Goal: Information Seeking & Learning: Learn about a topic

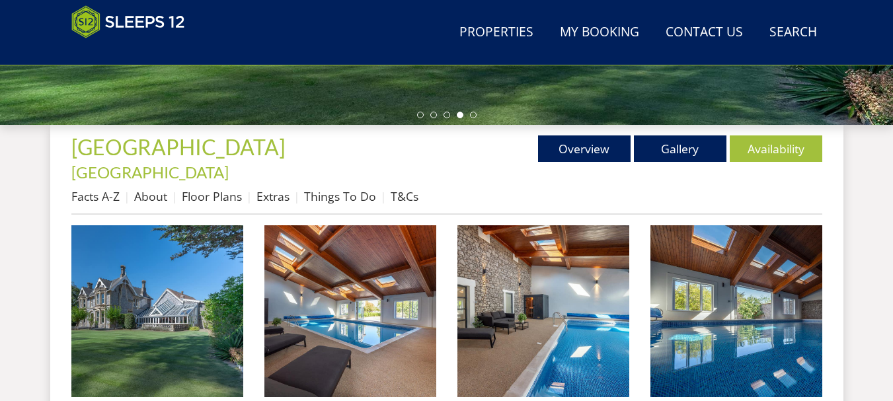
scroll to position [479, 0]
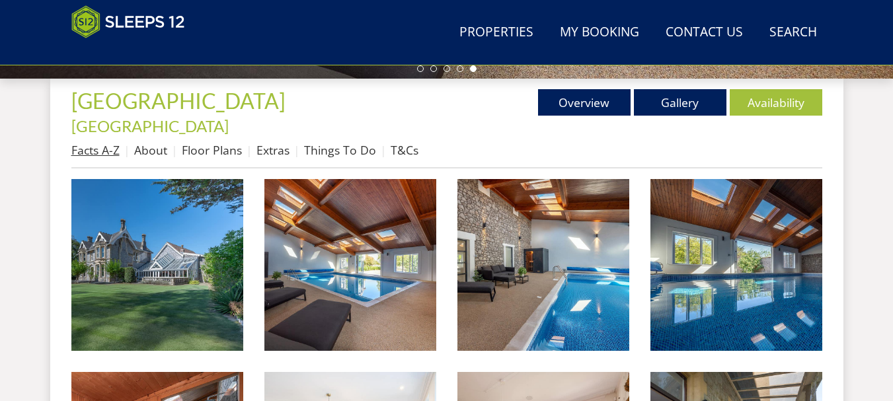
click at [103, 142] on link "Facts A-Z" at bounding box center [95, 150] width 48 height 16
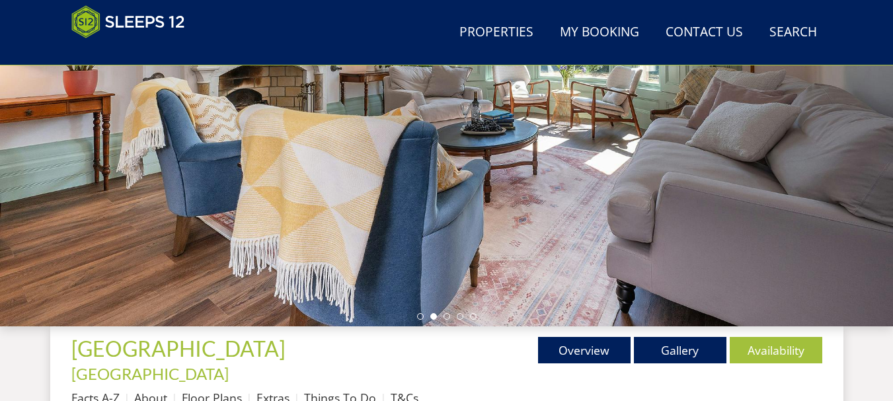
scroll to position [418, 0]
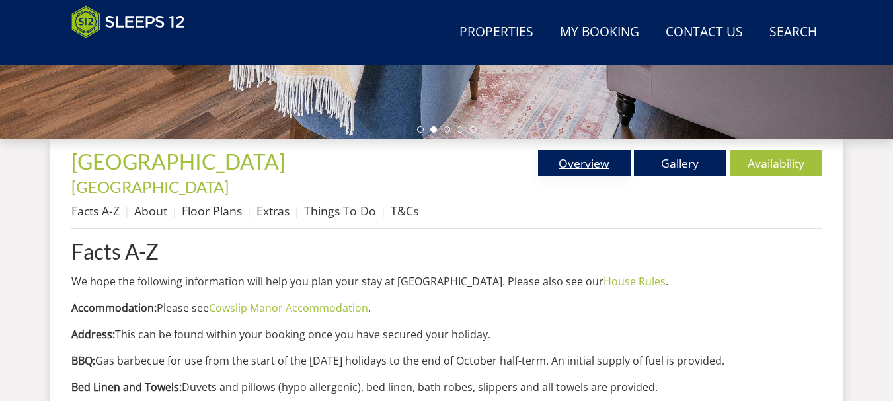
click at [578, 163] on link "Overview" at bounding box center [584, 163] width 93 height 26
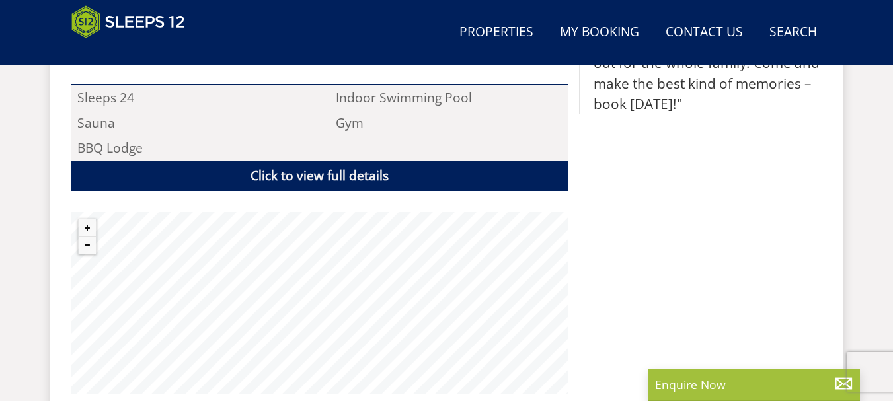
scroll to position [1023, 0]
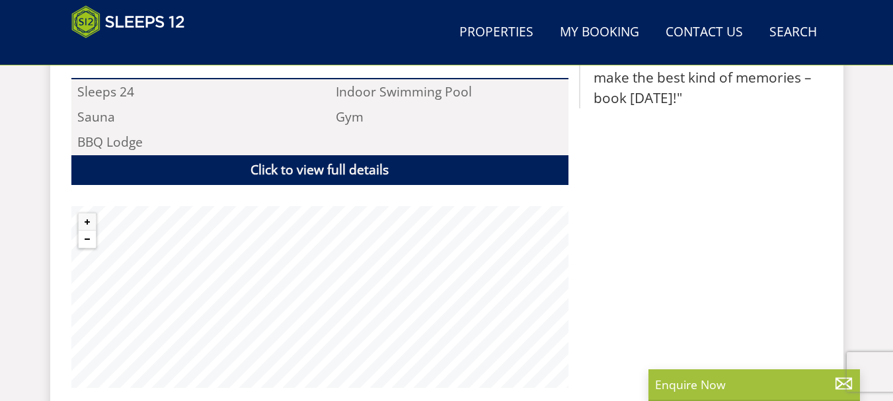
click at [88, 231] on button "Zoom out" at bounding box center [87, 239] width 17 height 17
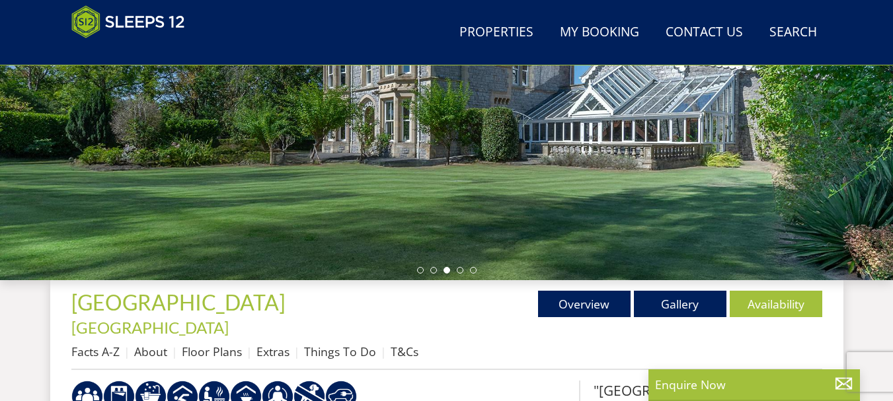
scroll to position [283, 0]
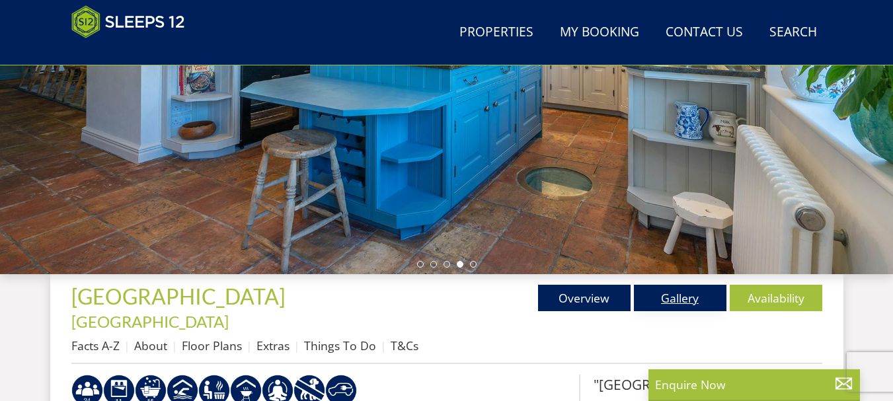
click at [685, 295] on link "Gallery" at bounding box center [680, 298] width 93 height 26
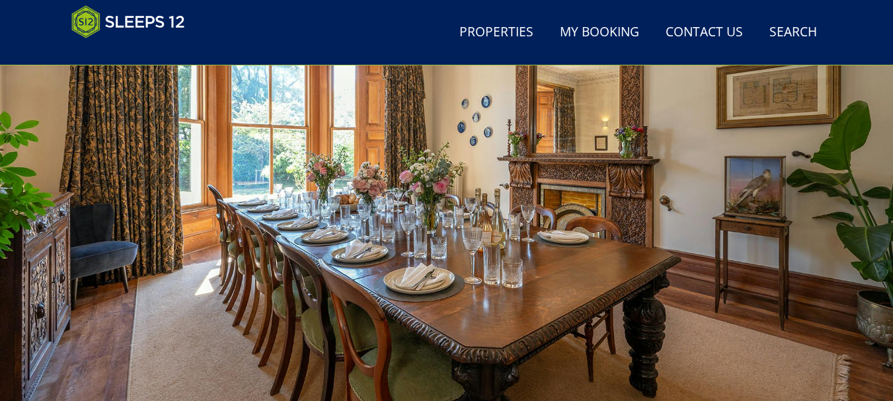
scroll to position [266, 0]
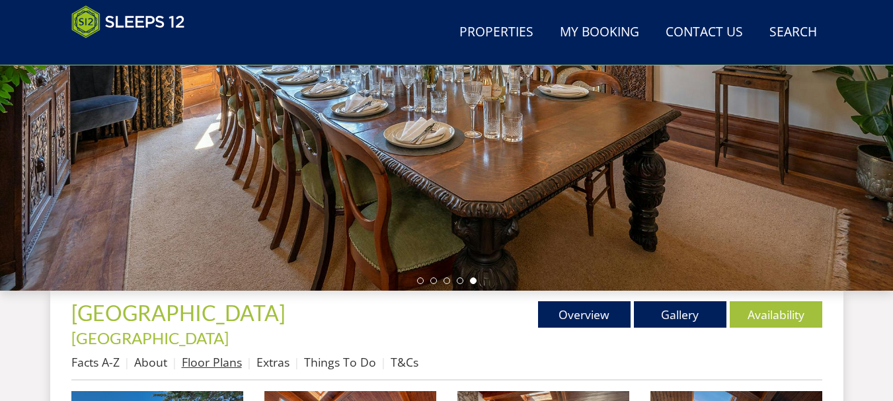
click at [218, 354] on link "Floor Plans" at bounding box center [212, 362] width 60 height 16
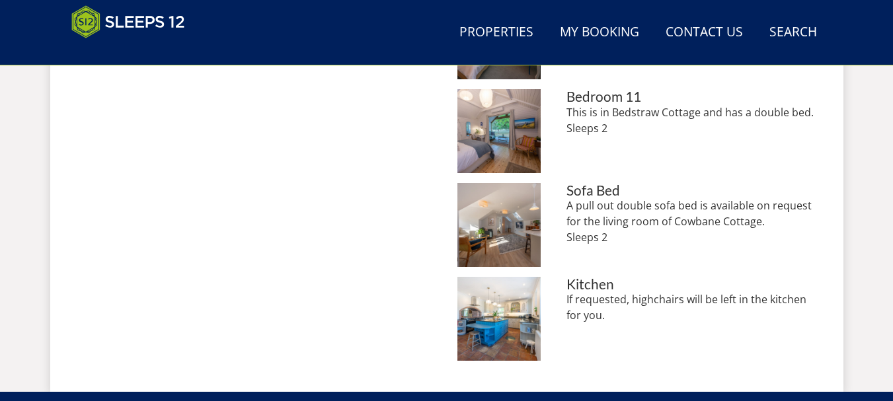
scroll to position [680, 0]
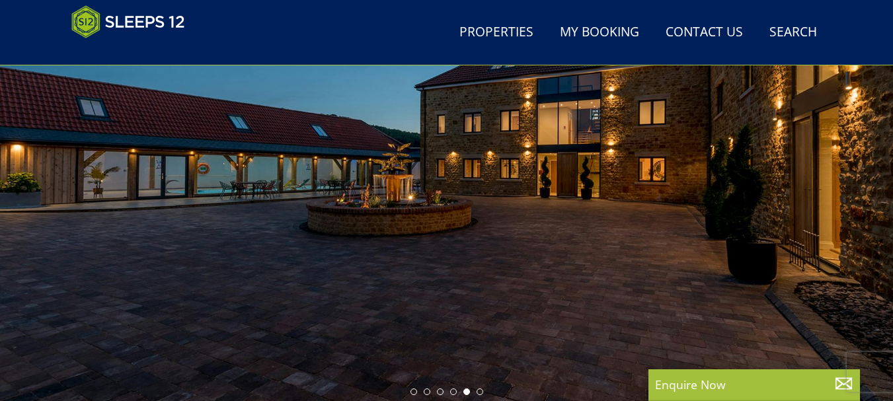
scroll to position [149, 0]
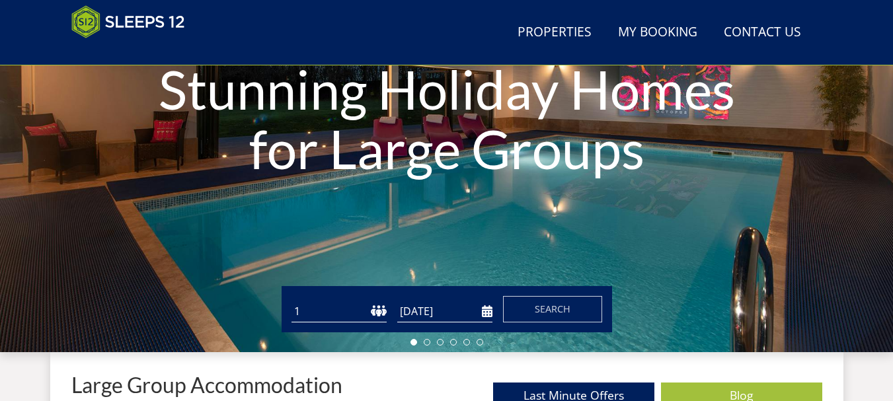
scroll to position [246, 0]
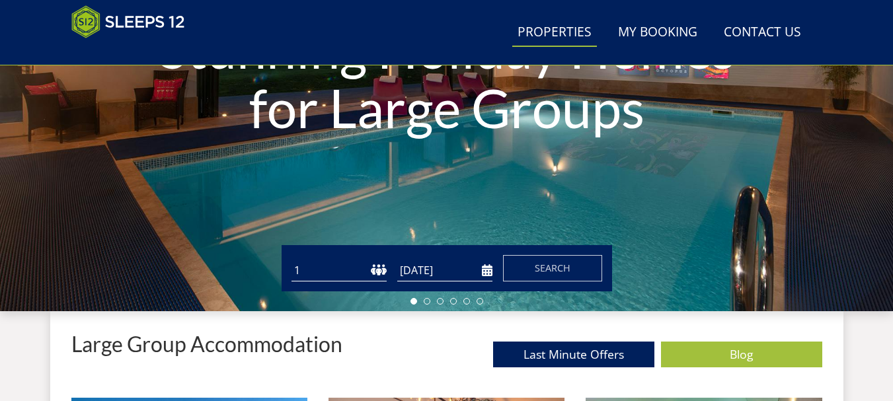
click at [558, 34] on link "Properties" at bounding box center [554, 33] width 85 height 30
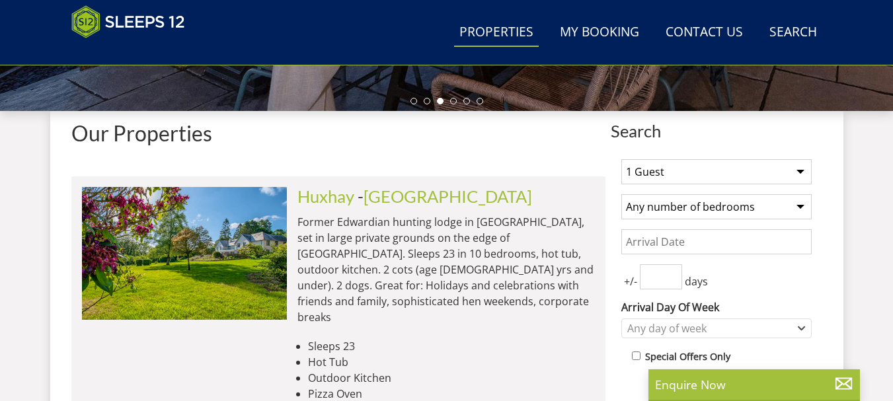
scroll to position [424, 0]
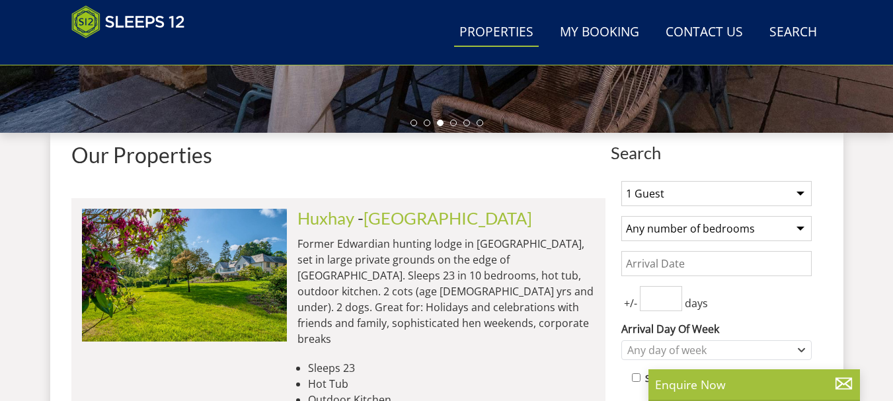
click at [799, 194] on select "1 Guest 2 Guests 3 Guests 4 Guests 5 Guests 6 Guests 7 Guests 8 Guests 9 Guests…" at bounding box center [716, 193] width 190 height 25
select select "23"
click at [621, 181] on select "1 Guest 2 Guests 3 Guests 4 Guests 5 Guests 6 Guests 7 Guests 8 Guests 9 Guests…" at bounding box center [716, 193] width 190 height 25
click at [799, 230] on select "Any number of bedrooms 4 Bedrooms 5 Bedrooms 6 Bedrooms 7 Bedrooms 8 Bedrooms 9…" at bounding box center [716, 228] width 190 height 25
select select "11"
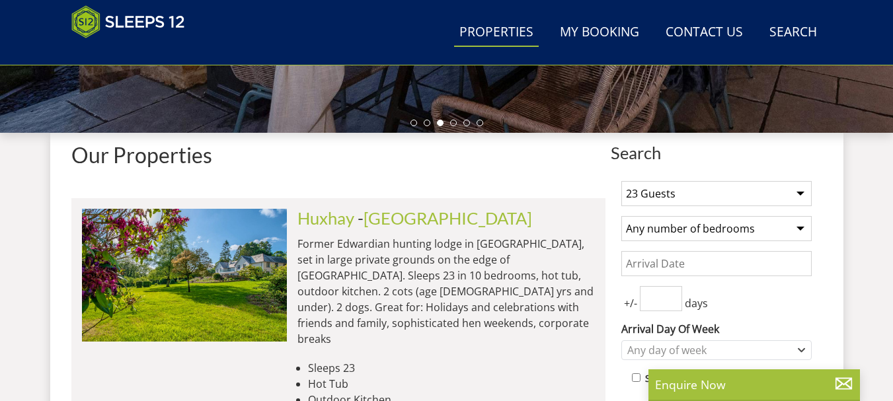
click at [621, 216] on select "Any number of bedrooms 4 Bedrooms 5 Bedrooms 6 Bedrooms 7 Bedrooms 8 Bedrooms 9…" at bounding box center [716, 228] width 190 height 25
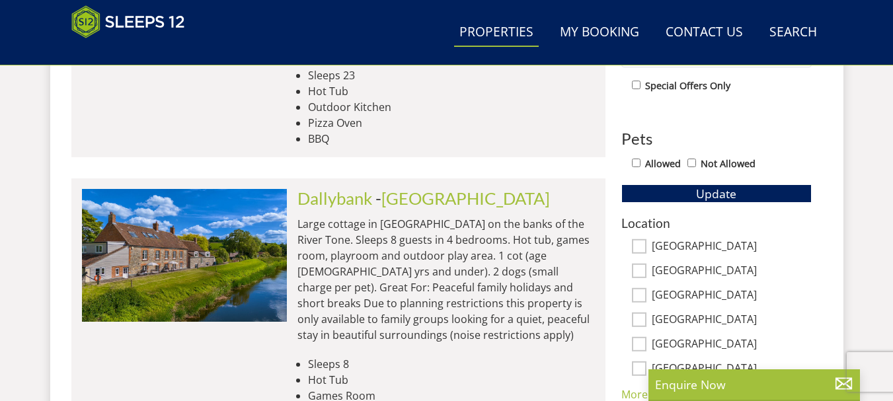
scroll to position [706, 0]
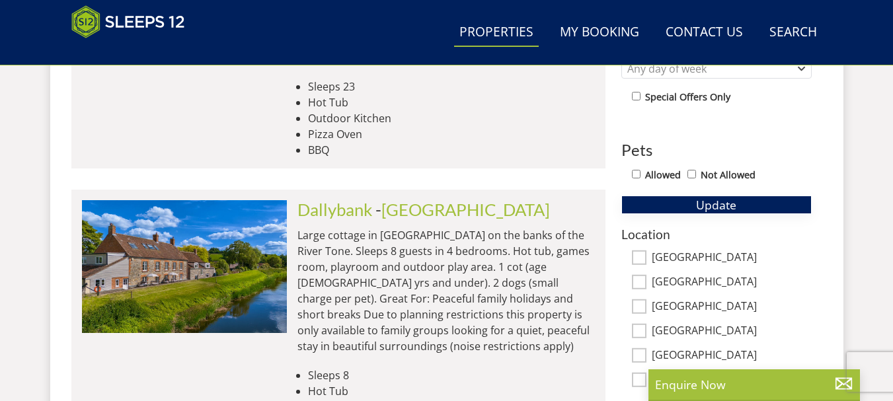
click at [762, 206] on button "Update" at bounding box center [716, 205] width 190 height 19
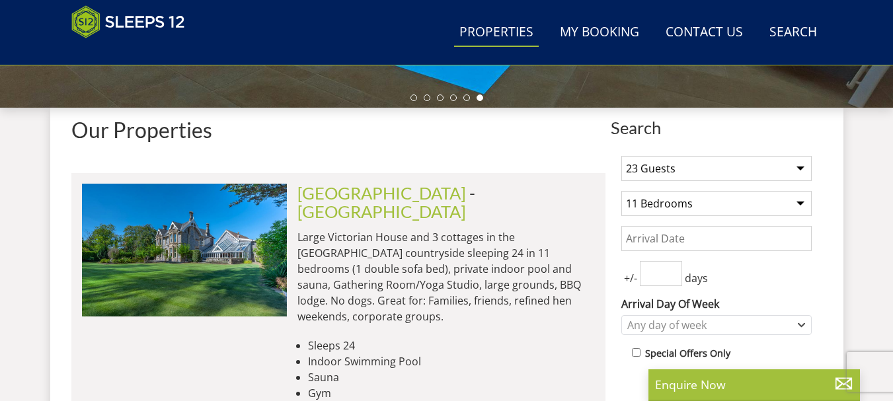
scroll to position [498, 0]
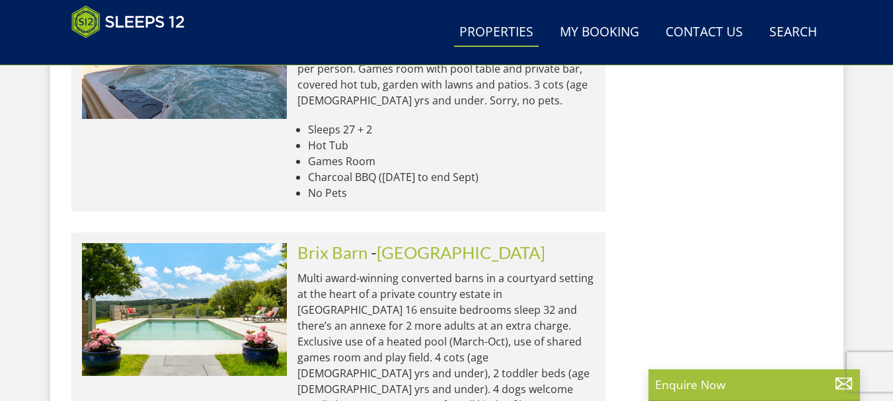
scroll to position [2106, 0]
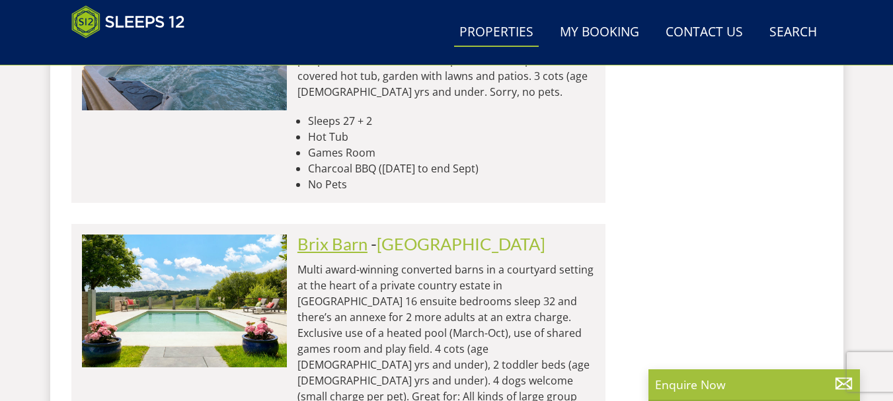
click at [353, 234] on link "Brix Barn" at bounding box center [333, 244] width 70 height 20
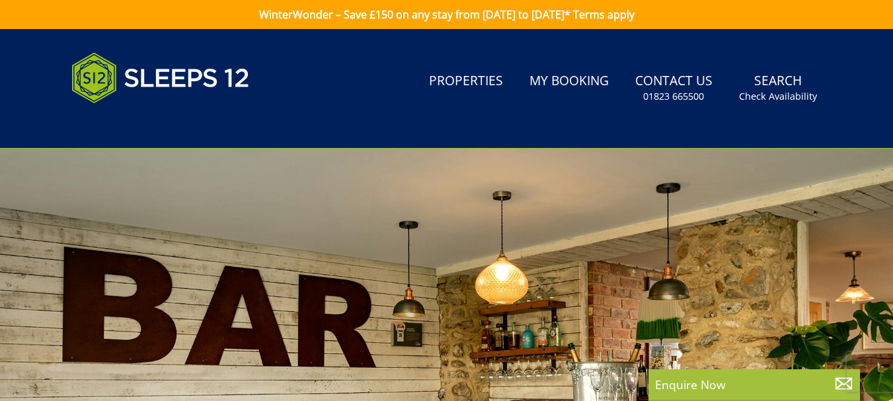
select select "23"
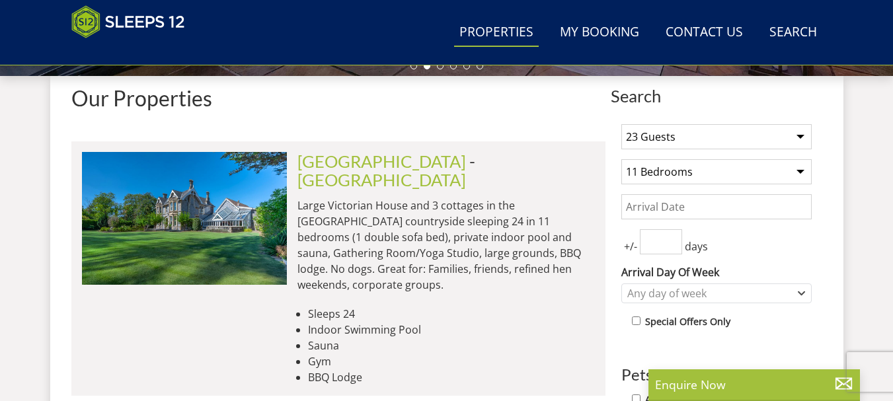
scroll to position [491, 0]
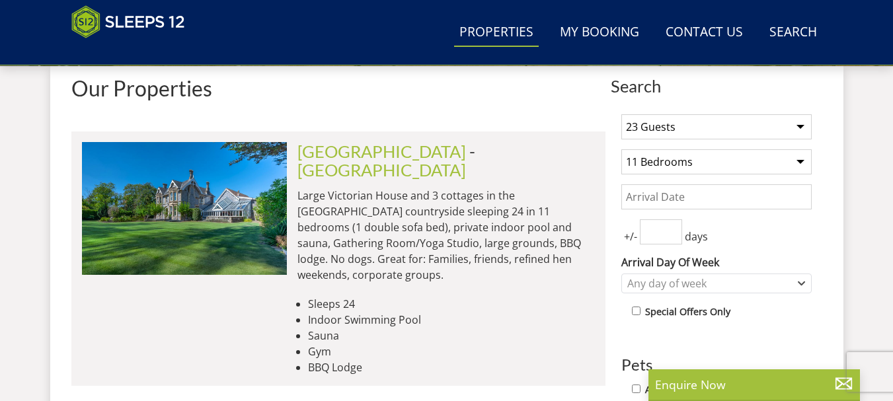
click at [803, 161] on select "Any number of bedrooms 4 Bedrooms 5 Bedrooms 6 Bedrooms 7 Bedrooms 8 Bedrooms 9…" at bounding box center [716, 161] width 190 height 25
select select "12"
click at [621, 149] on select "Any number of bedrooms 4 Bedrooms 5 Bedrooms 6 Bedrooms 7 Bedrooms 8 Bedrooms 9…" at bounding box center [716, 161] width 190 height 25
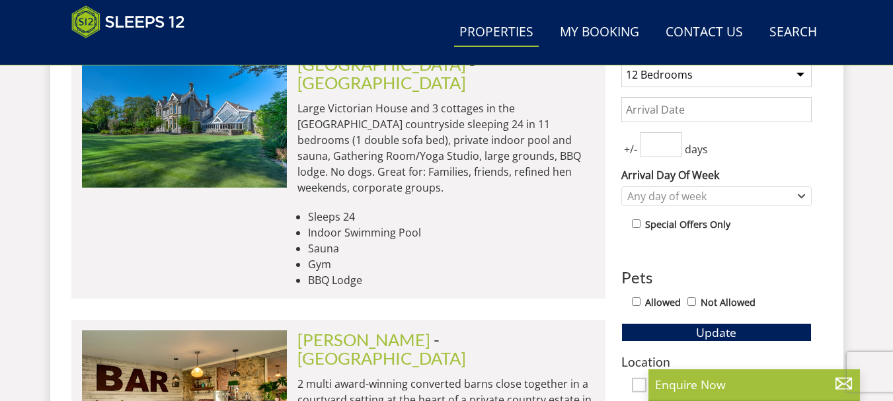
scroll to position [710, 0]
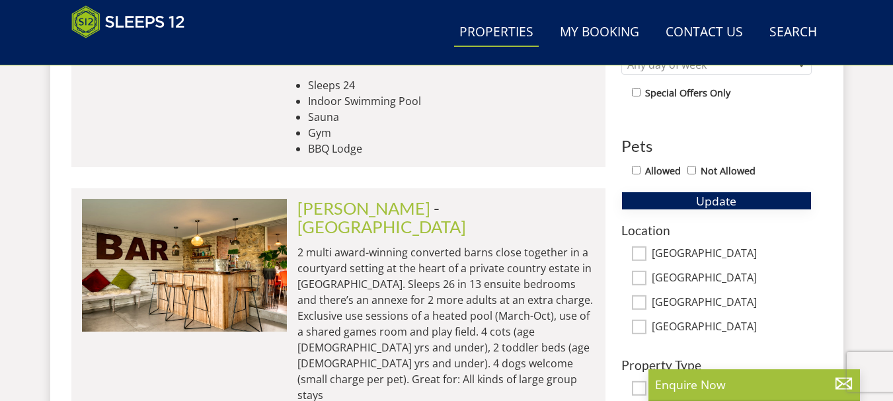
click at [752, 200] on button "Update" at bounding box center [716, 201] width 190 height 19
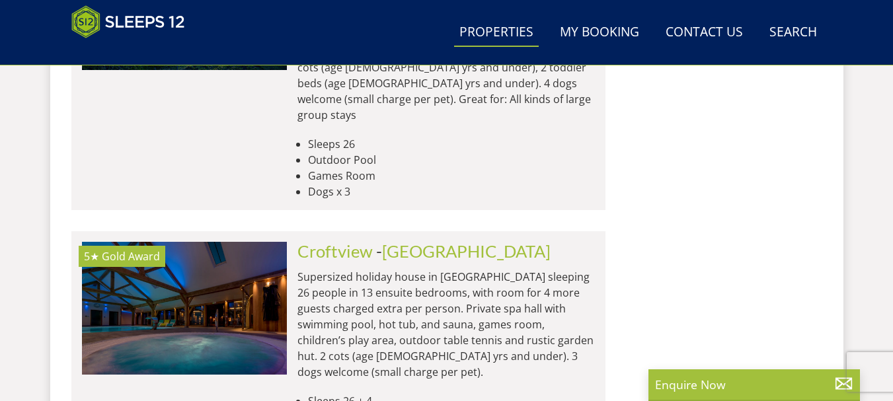
scroll to position [1308, 0]
